Goal: Transaction & Acquisition: Obtain resource

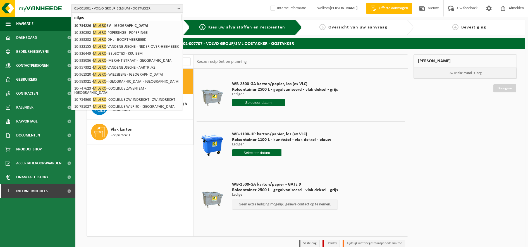
type input "milgro"
click at [100, 28] on span "MILGRO" at bounding box center [99, 25] width 13 height 5
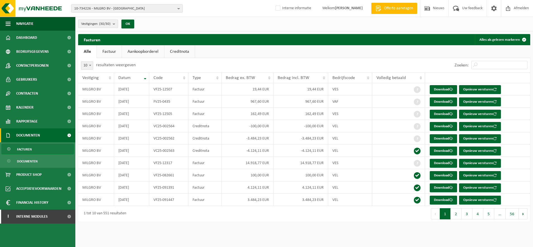
click at [110, 28] on span "Vestigingen (30/30)" at bounding box center [95, 24] width 29 height 8
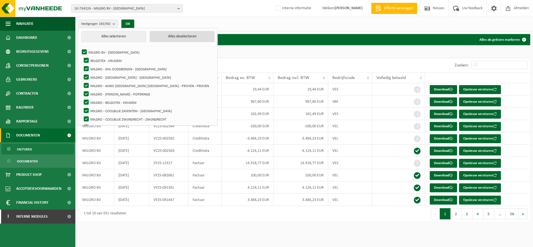
click at [158, 36] on button "Alles deselecteren" at bounding box center [182, 36] width 65 height 11
checkbox input "false"
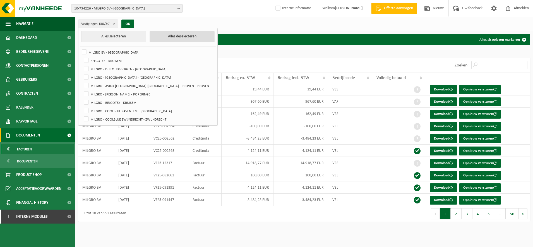
checkbox input "false"
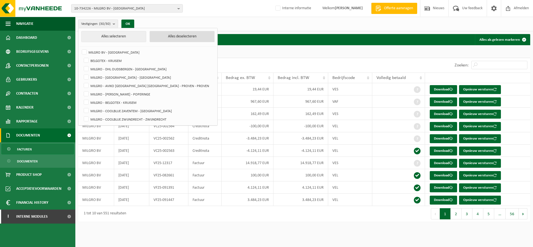
checkbox input "false"
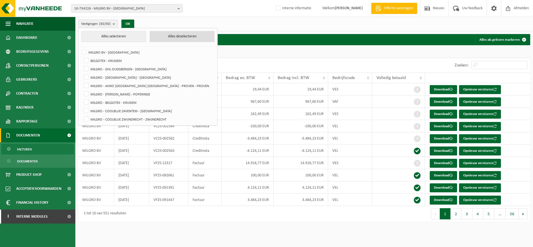
checkbox input "false"
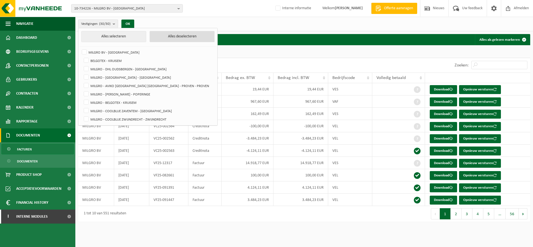
checkbox input "false"
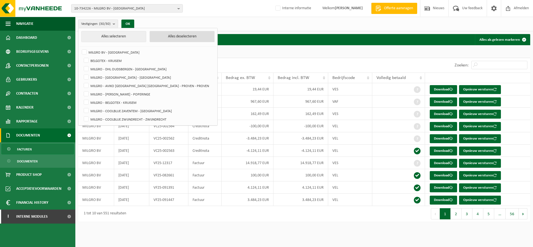
checkbox input "false"
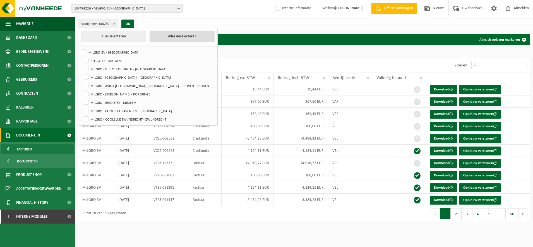
checkbox input "false"
click at [137, 85] on label "MILGRO - AVIKO [GEOGRAPHIC_DATA] [GEOGRAPHIC_DATA] - PROVEN - PROVEN" at bounding box center [149, 86] width 132 height 8
click at [82, 82] on input "MILGRO - AVIKO [GEOGRAPHIC_DATA] [GEOGRAPHIC_DATA] - PROVEN - PROVEN" at bounding box center [82, 81] width 0 height 0
checkbox input "true"
click at [134, 93] on label "MILGRO - [PERSON_NAME] - POPERINGE" at bounding box center [149, 94] width 132 height 8
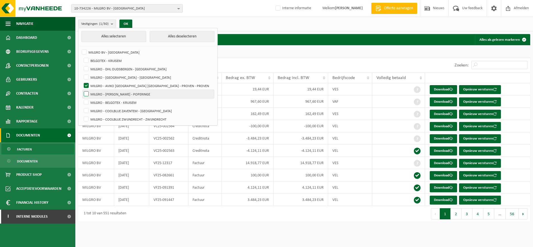
click at [82, 90] on input "MILGRO - [PERSON_NAME] - POPERINGE" at bounding box center [82, 90] width 0 height 0
checkbox input "true"
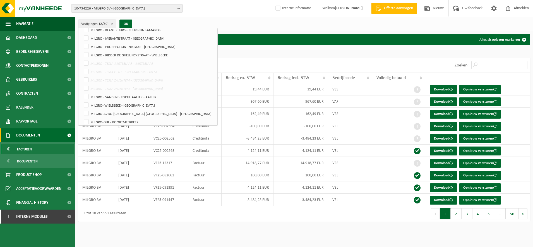
scroll to position [141, 0]
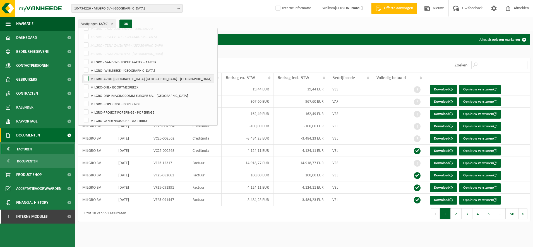
click at [137, 77] on label "MILGRO-AVIKO [GEOGRAPHIC_DATA] [GEOGRAPHIC_DATA] - [GEOGRAPHIC_DATA] - [GEOGRAP…" at bounding box center [149, 79] width 132 height 8
click at [82, 75] on input "MILGRO-AVIKO [GEOGRAPHIC_DATA] [GEOGRAPHIC_DATA] - [GEOGRAPHIC_DATA] - [GEOGRAP…" at bounding box center [82, 74] width 0 height 0
checkbox input "true"
click at [128, 25] on button "OK" at bounding box center [126, 24] width 13 height 9
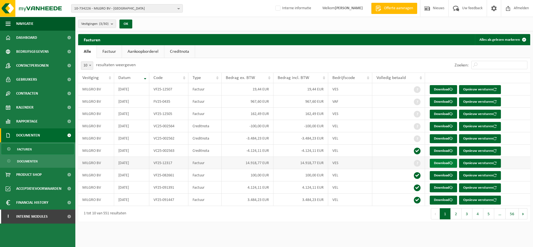
click at [441, 161] on link "Download" at bounding box center [443, 163] width 27 height 9
click at [455, 216] on button "2" at bounding box center [456, 213] width 11 height 11
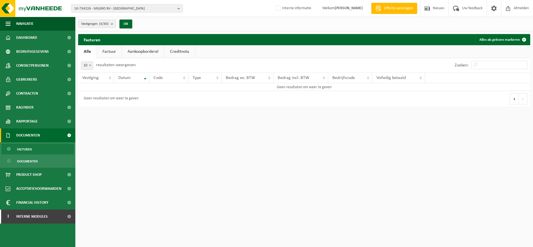
click at [115, 48] on link "Factuur" at bounding box center [109, 51] width 25 height 13
click at [109, 21] on span "Vestigingen (3/30)" at bounding box center [94, 24] width 27 height 8
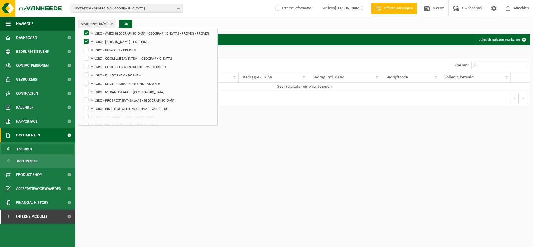
scroll to position [0, 0]
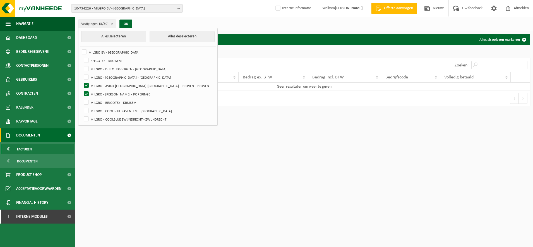
click at [107, 35] on button "Alles selecteren" at bounding box center [113, 36] width 65 height 11
checkbox input "true"
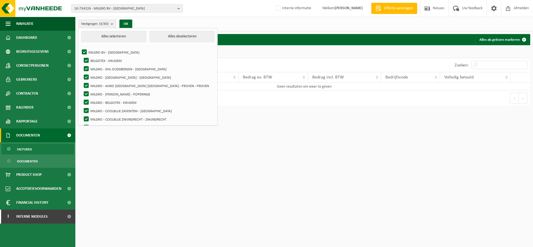
checkbox input "true"
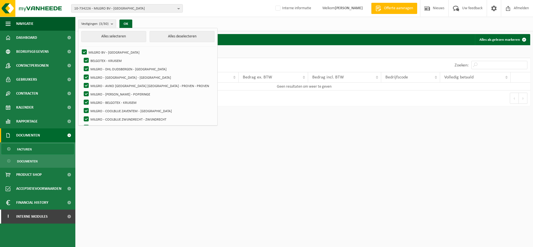
checkbox input "true"
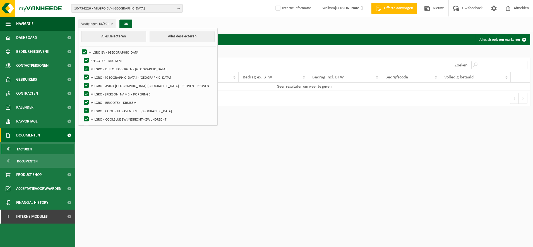
checkbox input "true"
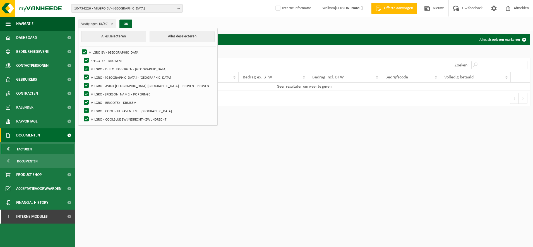
checkbox input "true"
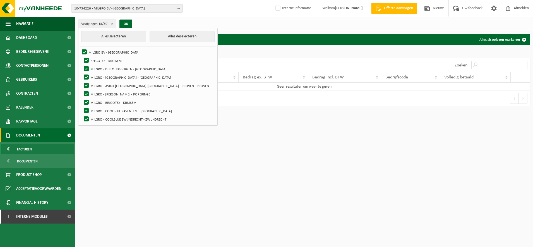
checkbox input "true"
click at [131, 21] on button "OK" at bounding box center [127, 24] width 13 height 9
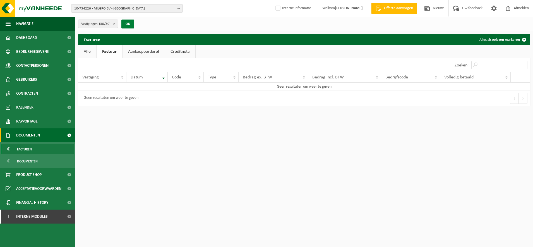
click at [124, 20] on button "OK" at bounding box center [127, 24] width 13 height 9
click at [129, 23] on button "OK" at bounding box center [127, 24] width 13 height 9
click at [46, 163] on link "Documenten" at bounding box center [37, 161] width 73 height 11
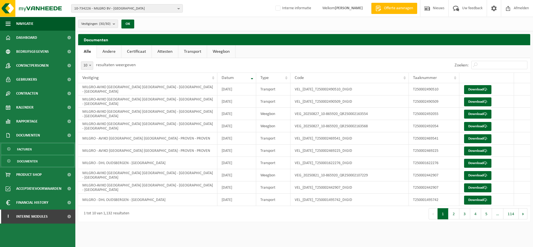
click at [39, 148] on link "Facturen" at bounding box center [37, 149] width 73 height 11
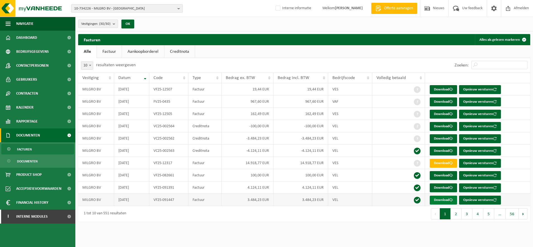
click at [441, 201] on link "Download" at bounding box center [443, 200] width 27 height 9
click at [111, 47] on link "Factuur" at bounding box center [109, 51] width 25 height 13
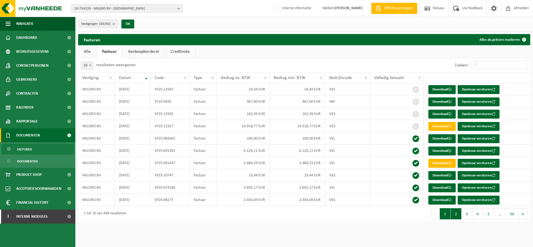
click at [455, 211] on button "2" at bounding box center [456, 213] width 11 height 11
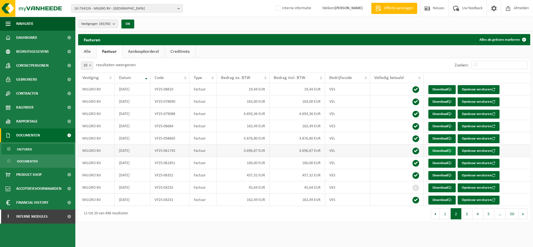
click at [451, 149] on link "Download" at bounding box center [442, 151] width 27 height 9
